Goal: Navigation & Orientation: Find specific page/section

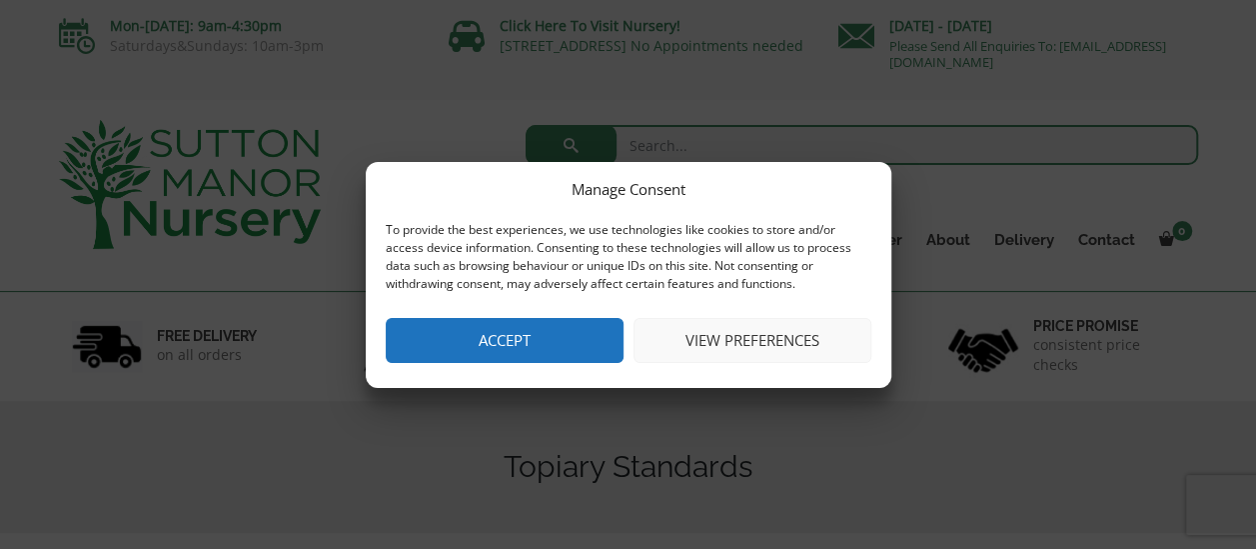
click at [554, 334] on button "Accept" at bounding box center [505, 340] width 238 height 45
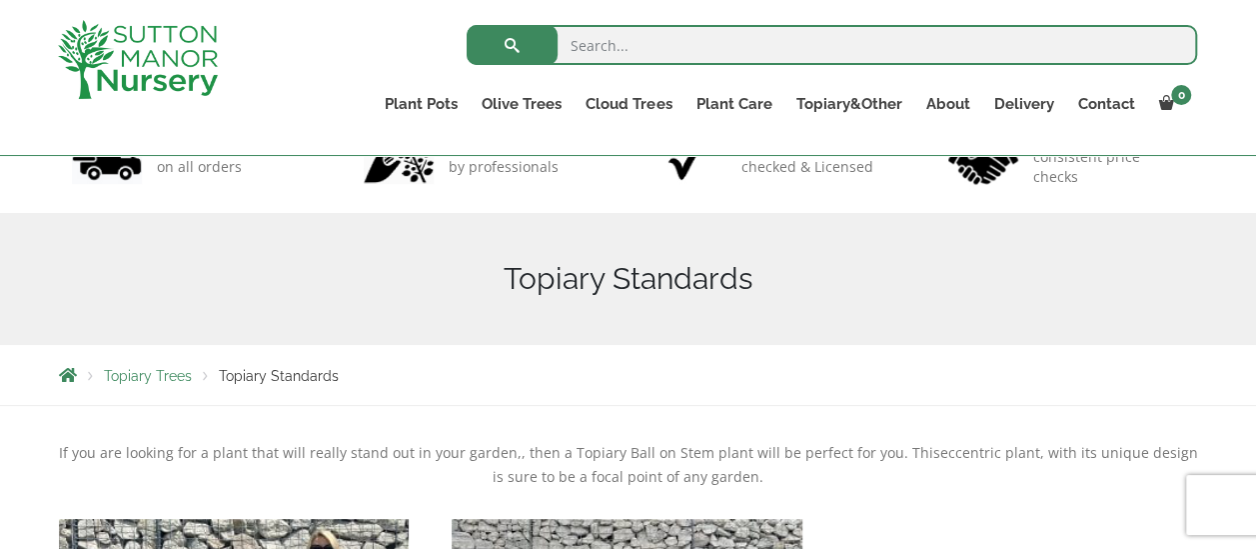
scroll to position [147, 0]
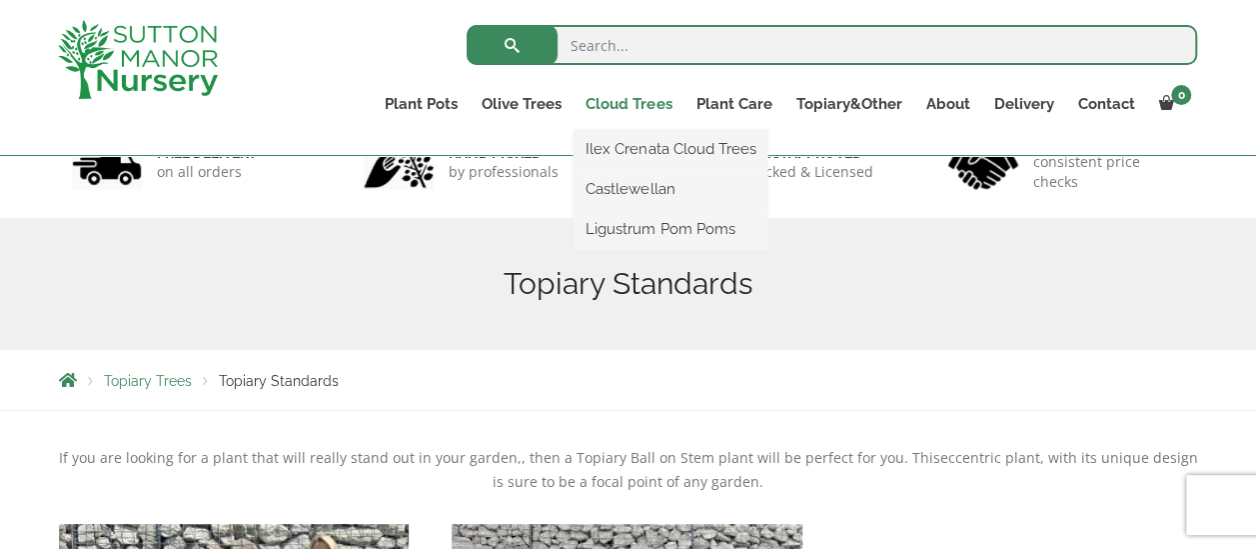
click at [637, 103] on link "Cloud Trees" at bounding box center [629, 104] width 110 height 28
click at [640, 146] on link "Ilex Crenata Cloud Trees" at bounding box center [671, 149] width 194 height 30
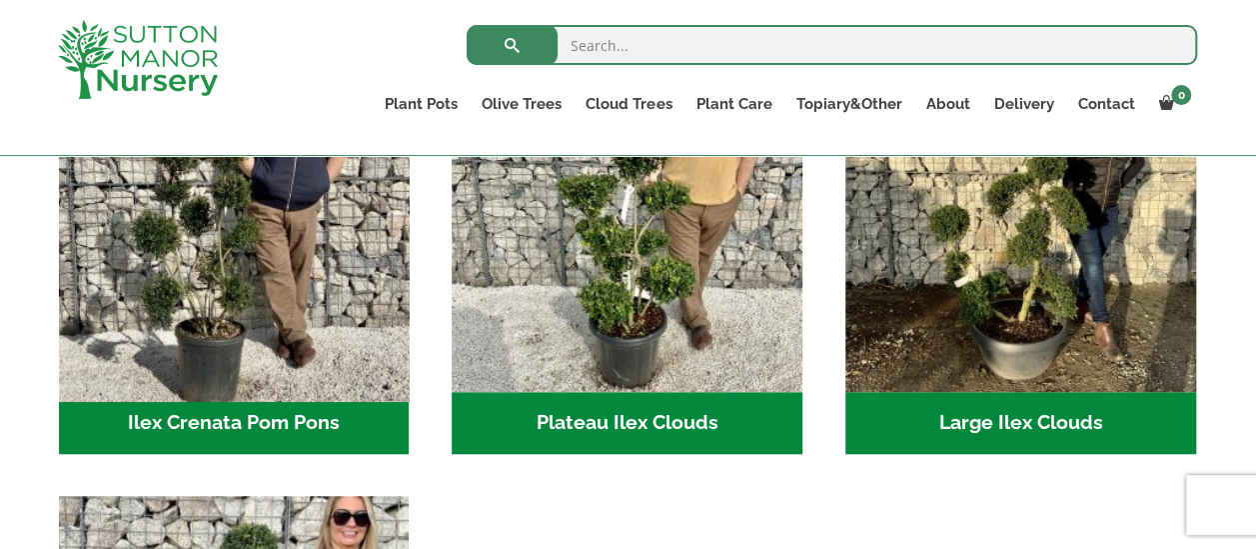
scroll to position [560, 0]
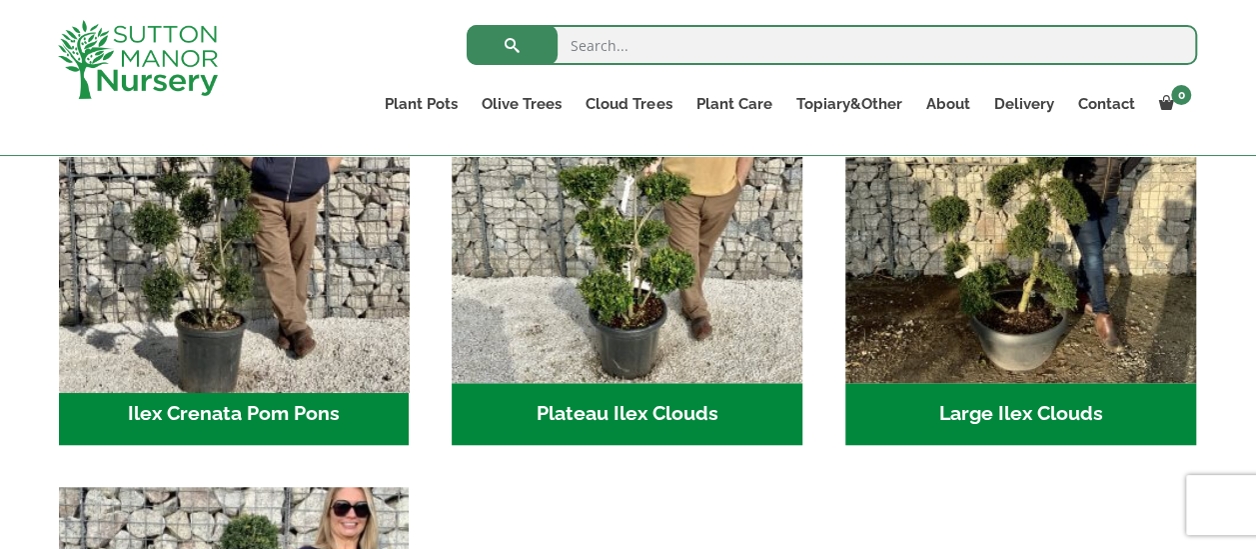
click at [227, 280] on img "Visit product category Ilex Crenata Pom Pons" at bounding box center [234, 208] width 368 height 368
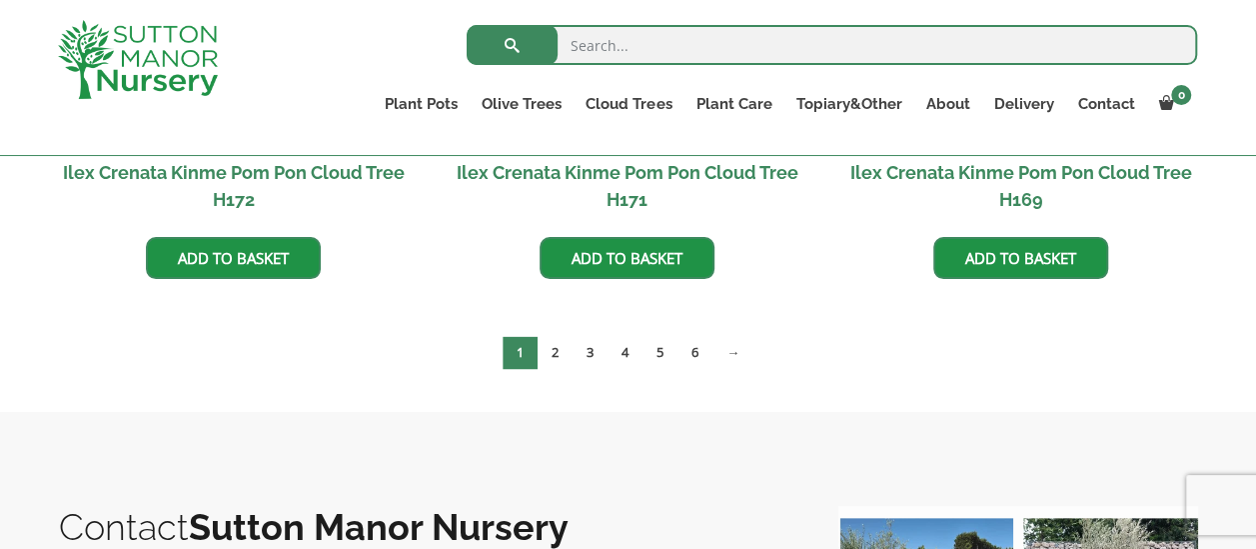
scroll to position [1438, 0]
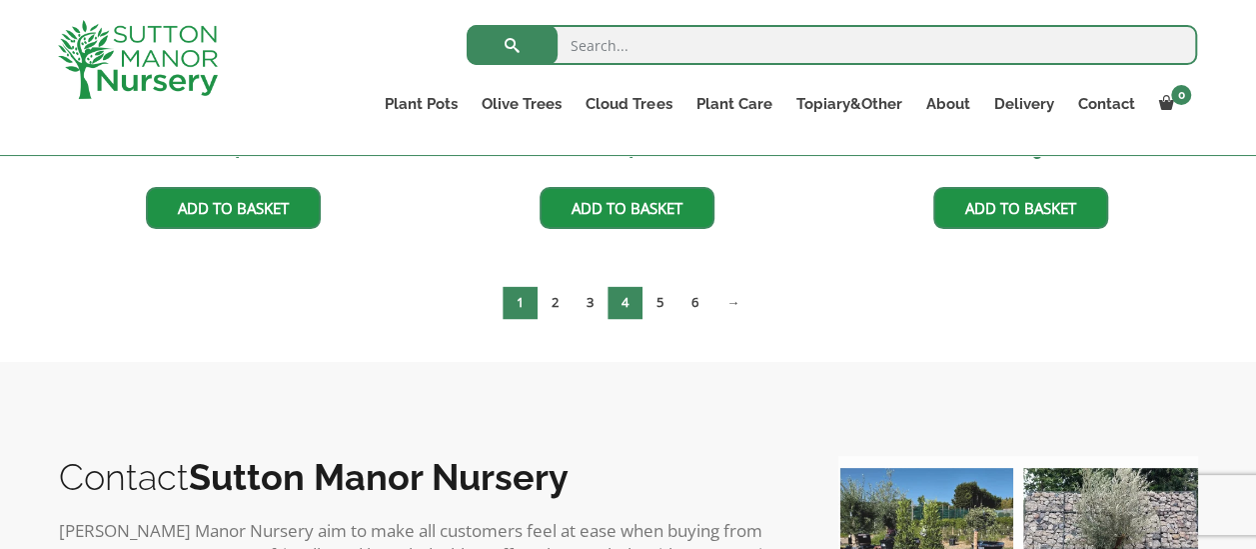
click at [619, 297] on link "4" at bounding box center [625, 302] width 35 height 33
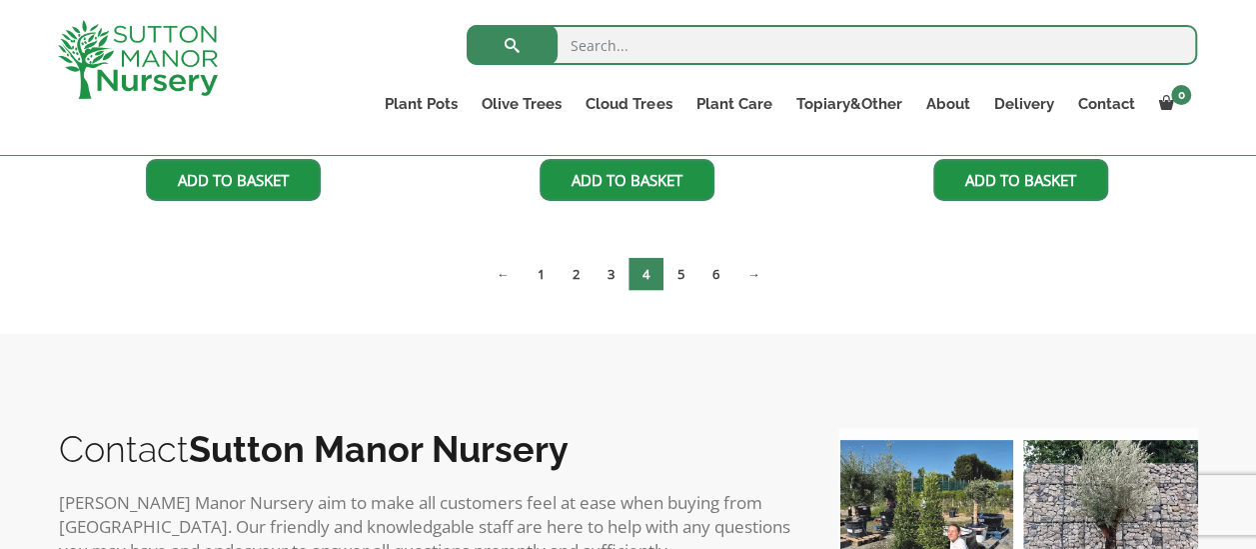
scroll to position [2061, 0]
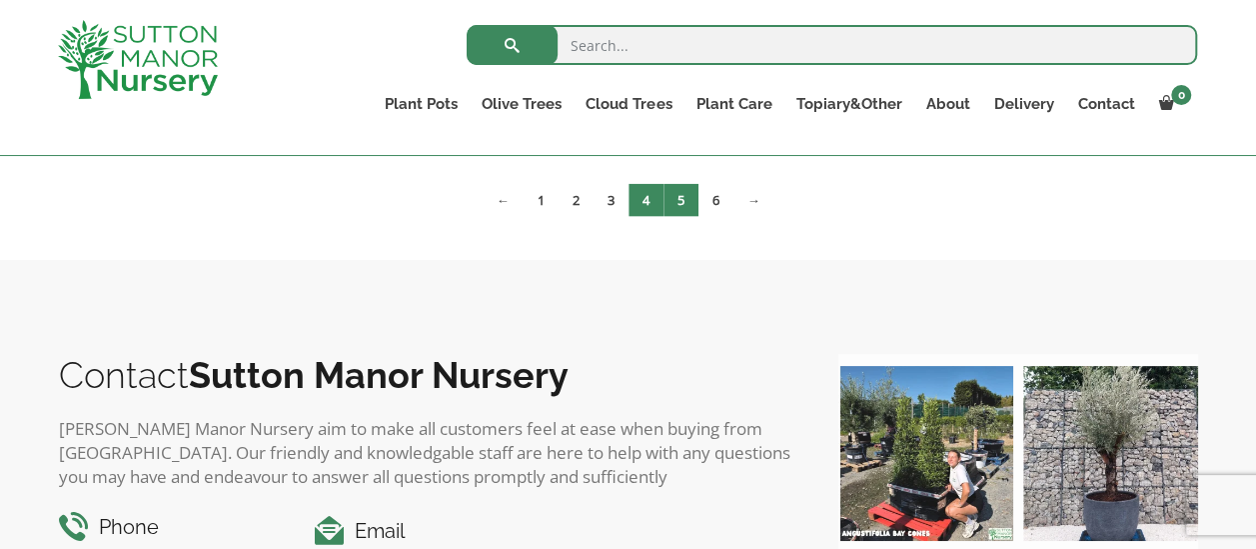
click at [674, 202] on link "5" at bounding box center [681, 200] width 35 height 33
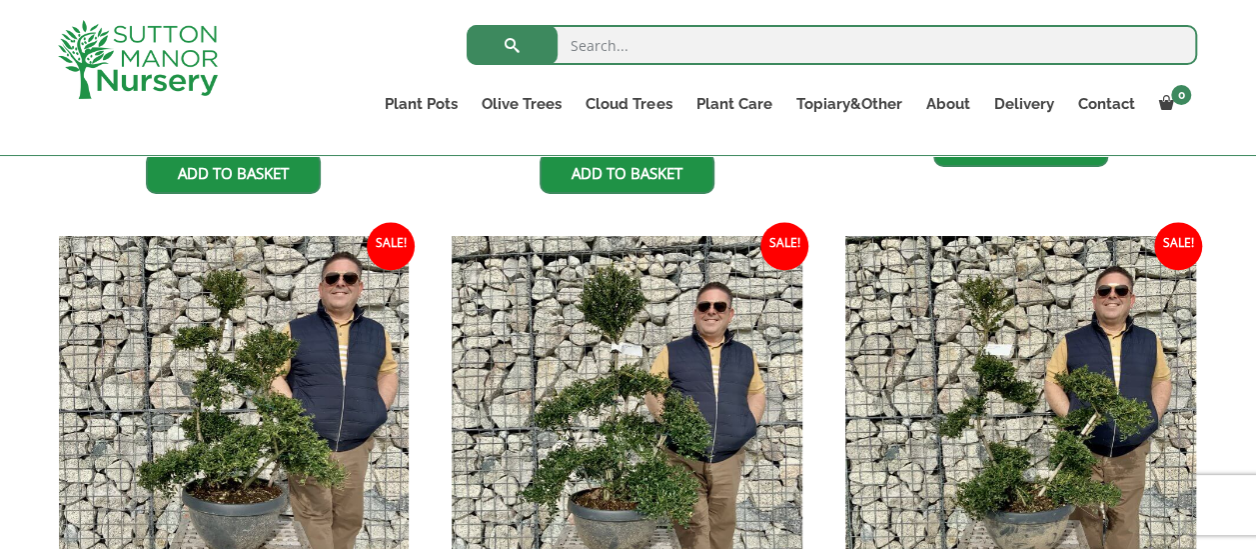
scroll to position [976, 0]
